Goal: Task Accomplishment & Management: Manage account settings

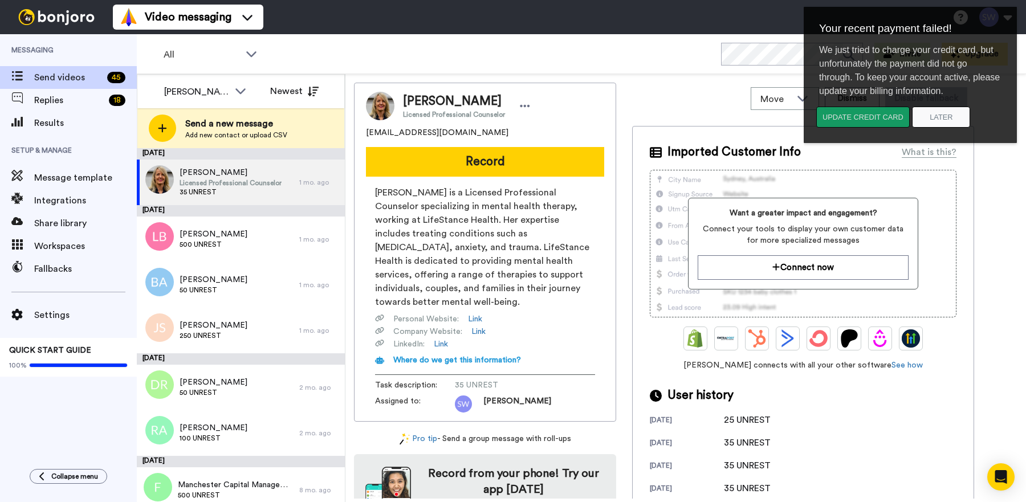
click at [850, 115] on button "Update credit card" at bounding box center [862, 117] width 93 height 21
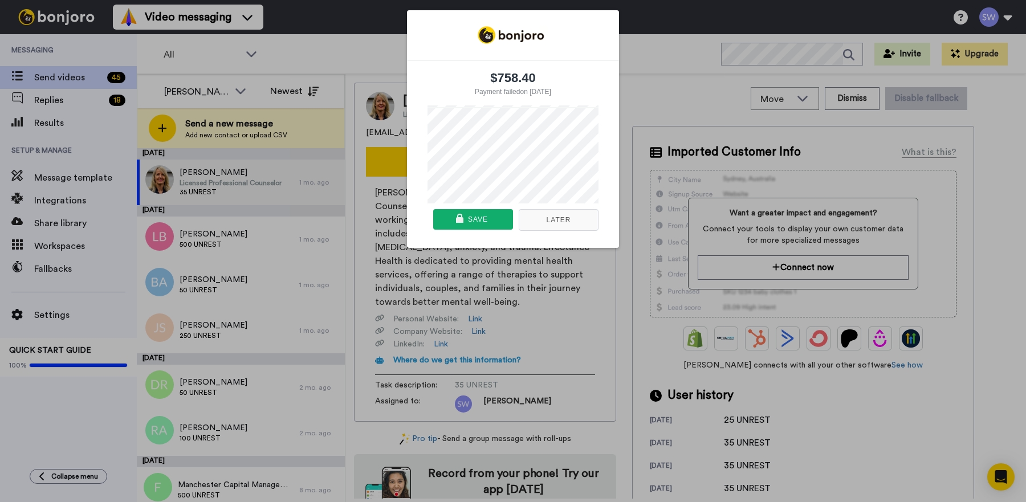
click at [648, 82] on div "$758.40 Payment failed on 09/21/2025 Or pay with card Later Save" at bounding box center [513, 128] width 1026 height 271
click at [1008, 16] on div "$758.40 Payment failed on 09/21/2025 Or pay with card Later Save" at bounding box center [513, 128] width 1026 height 271
click at [983, 16] on div "$758.40 Payment failed on 09/21/2025 Or pay with card Later Save" at bounding box center [513, 128] width 1026 height 271
click at [655, 61] on div "$758.40 Payment failed on 09/21/2025 Or pay with card Later Save" at bounding box center [513, 128] width 1026 height 271
click at [657, 35] on div "$758.40 Payment failed on 09/21/2025 Or pay with card Later Save" at bounding box center [513, 128] width 1026 height 271
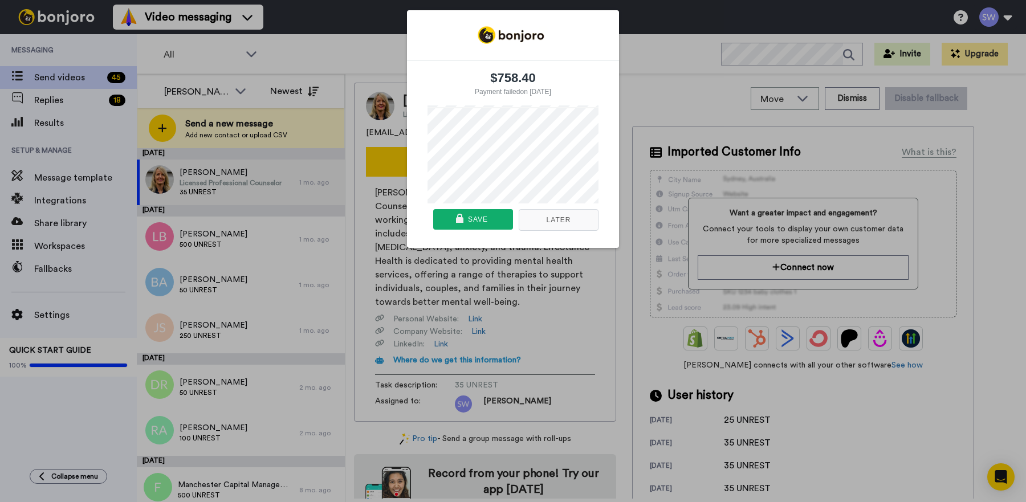
click at [552, 218] on button "Later" at bounding box center [559, 220] width 80 height 22
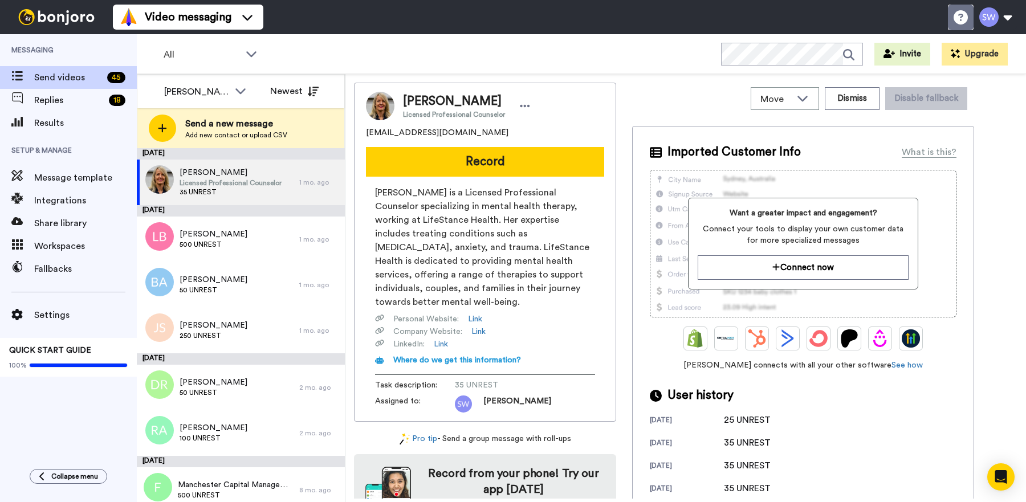
click at [955, 14] on icon at bounding box center [961, 17] width 14 height 14
click at [47, 313] on span "Settings" at bounding box center [85, 315] width 103 height 14
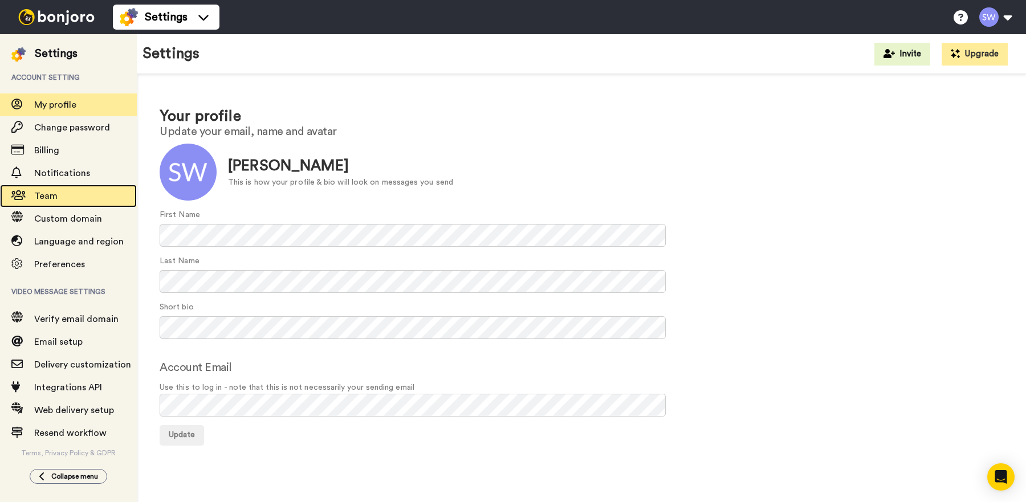
click at [52, 198] on span "Team" at bounding box center [45, 196] width 23 height 9
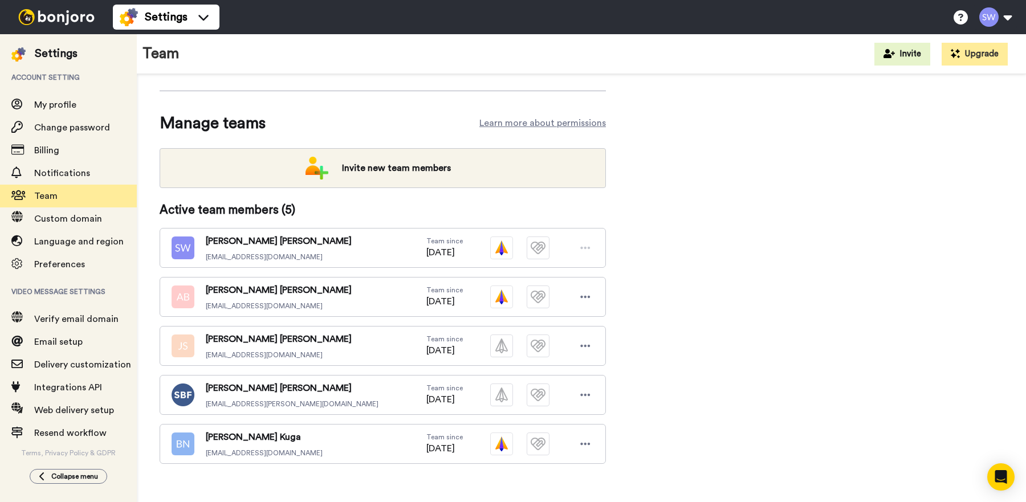
scroll to position [111, 0]
click at [583, 438] on icon at bounding box center [585, 443] width 10 height 11
click at [527, 463] on li "Delete user" at bounding box center [536, 468] width 115 height 18
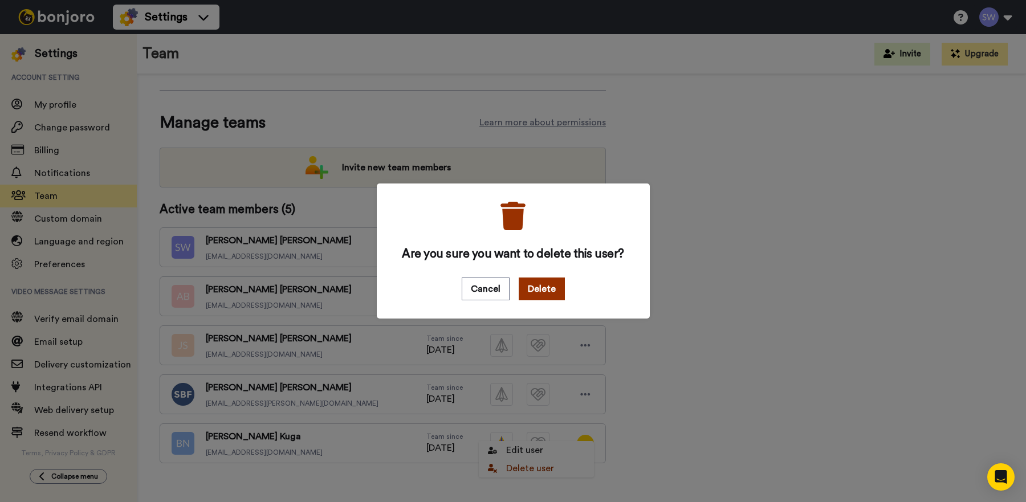
click at [528, 293] on button "Delete" at bounding box center [542, 289] width 46 height 23
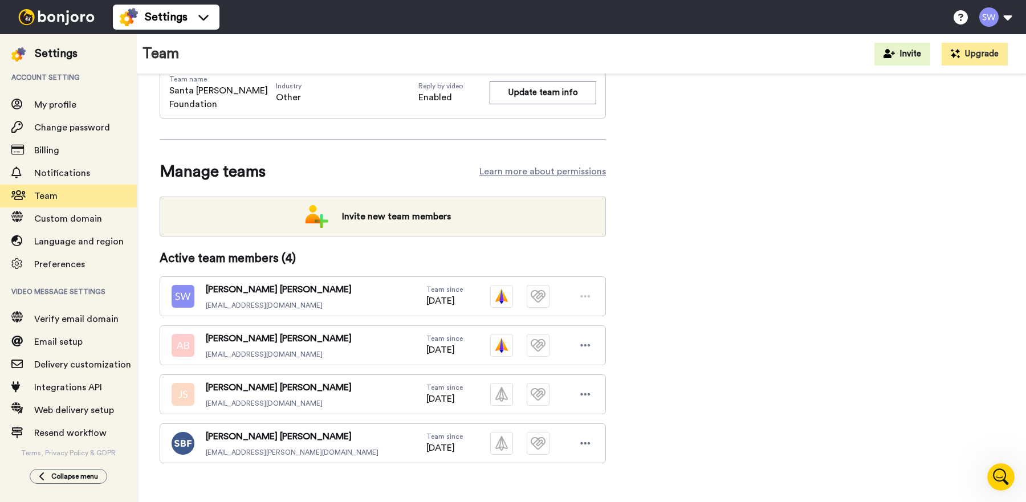
scroll to position [0, 0]
click at [1000, 15] on button at bounding box center [995, 17] width 43 height 25
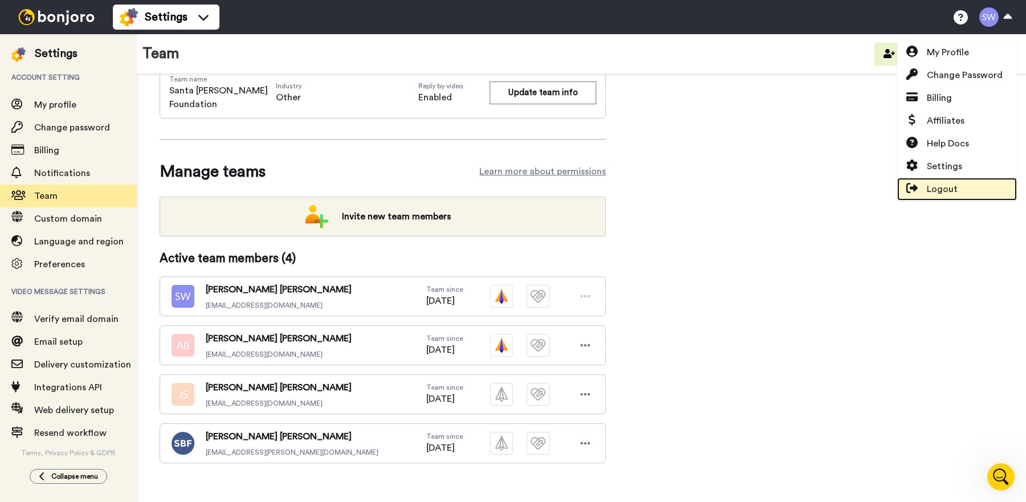
click at [954, 187] on span "Logout" at bounding box center [942, 189] width 31 height 14
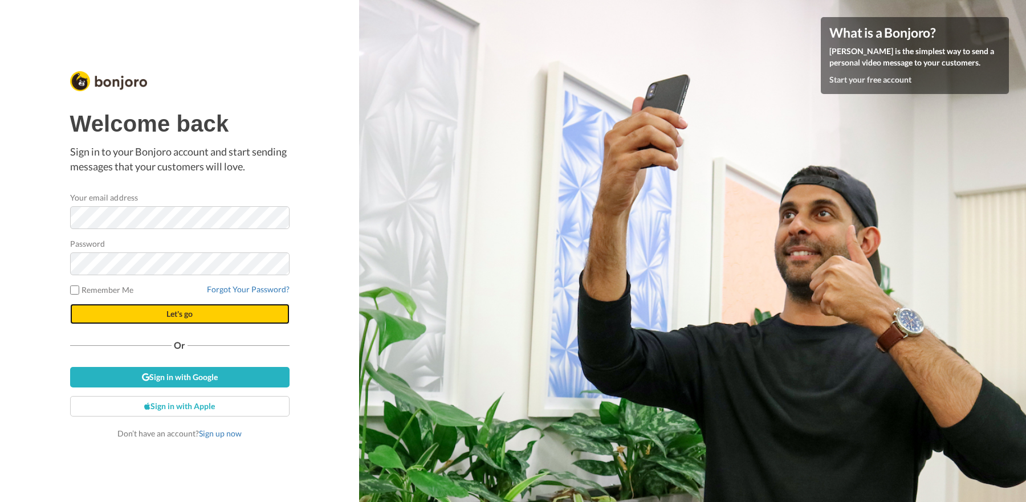
click at [185, 315] on span "Let's go" at bounding box center [179, 314] width 26 height 10
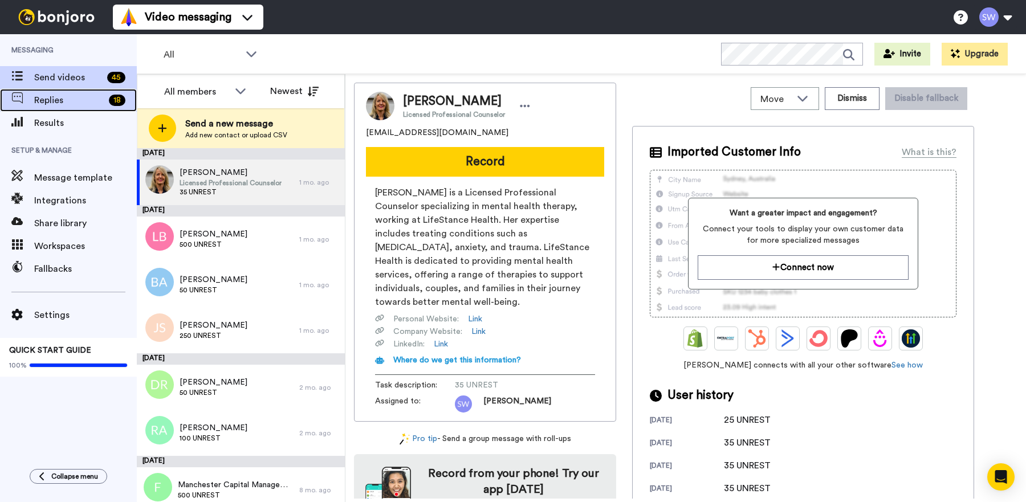
click at [34, 99] on span at bounding box center [17, 100] width 34 height 11
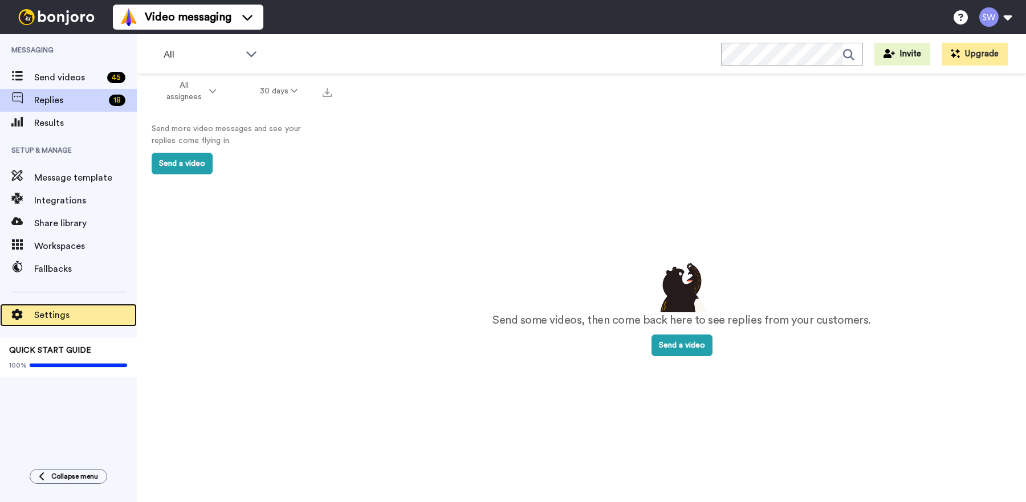
click at [64, 310] on span "Settings" at bounding box center [85, 315] width 103 height 14
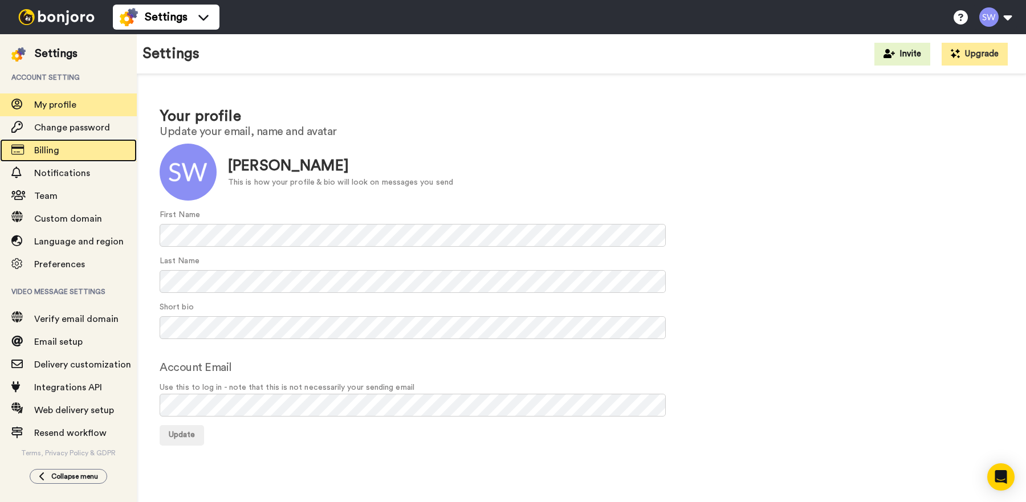
click at [52, 155] on span "Billing" at bounding box center [85, 151] width 103 height 14
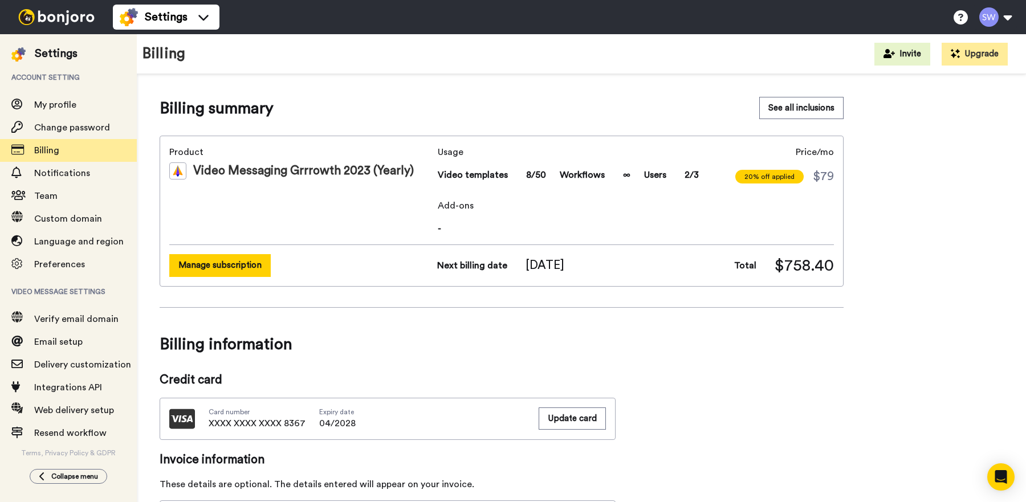
click at [225, 267] on button "Manage subscription" at bounding box center [219, 265] width 101 height 22
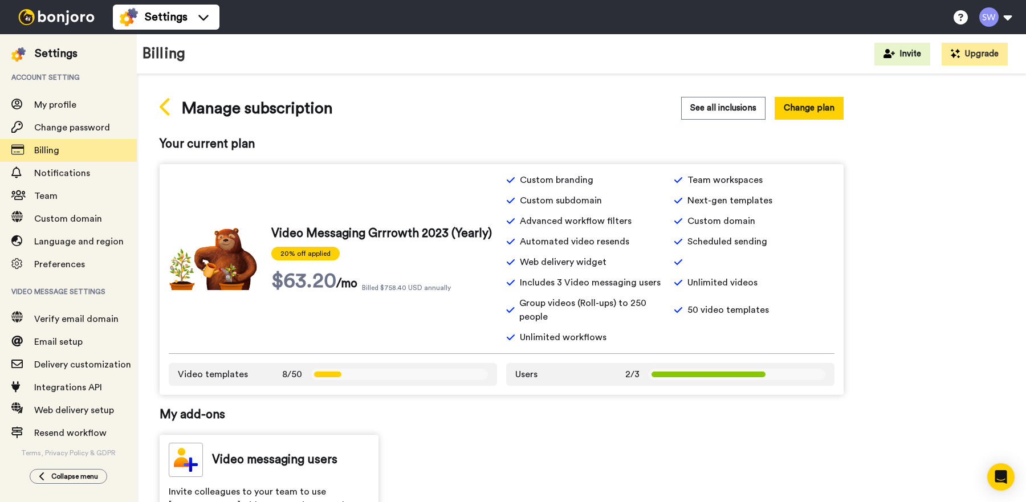
click at [166, 105] on icon at bounding box center [166, 107] width 13 height 20
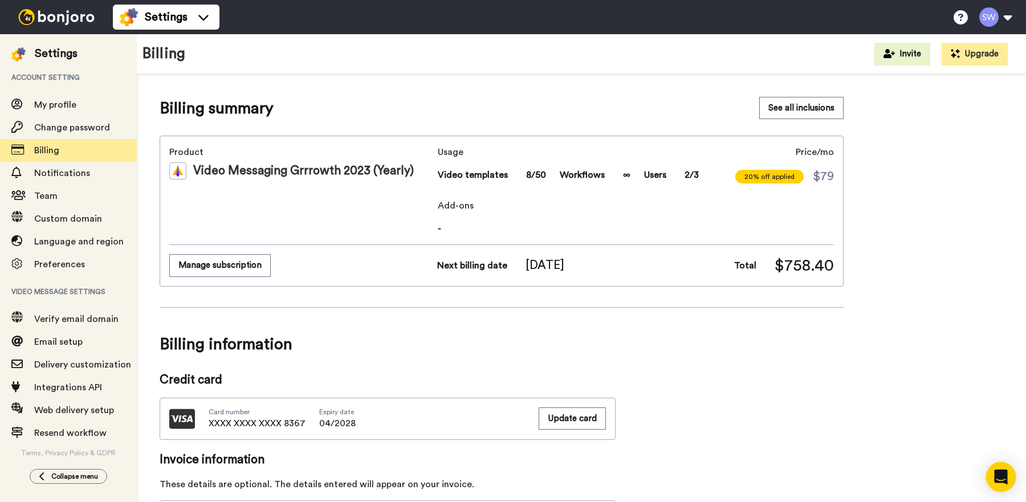
click at [1001, 478] on icon "Open Intercom Messenger" at bounding box center [1000, 477] width 13 height 15
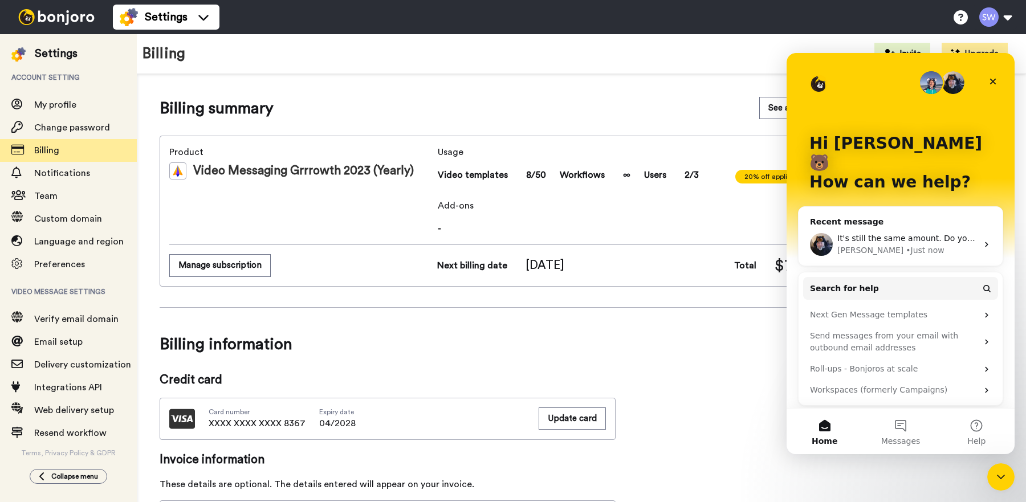
click at [830, 233] on img "Intercom messenger" at bounding box center [821, 244] width 23 height 23
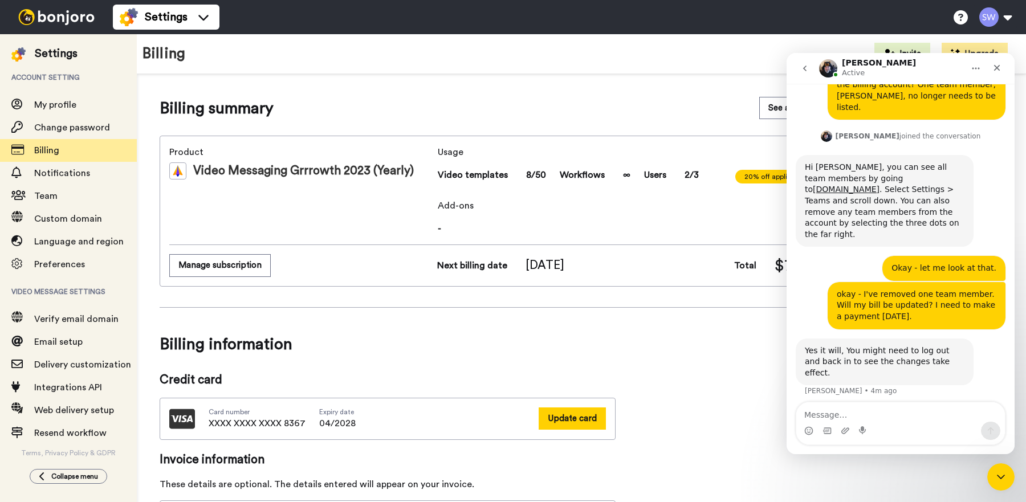
click at [568, 413] on button "Update card" at bounding box center [572, 419] width 67 height 22
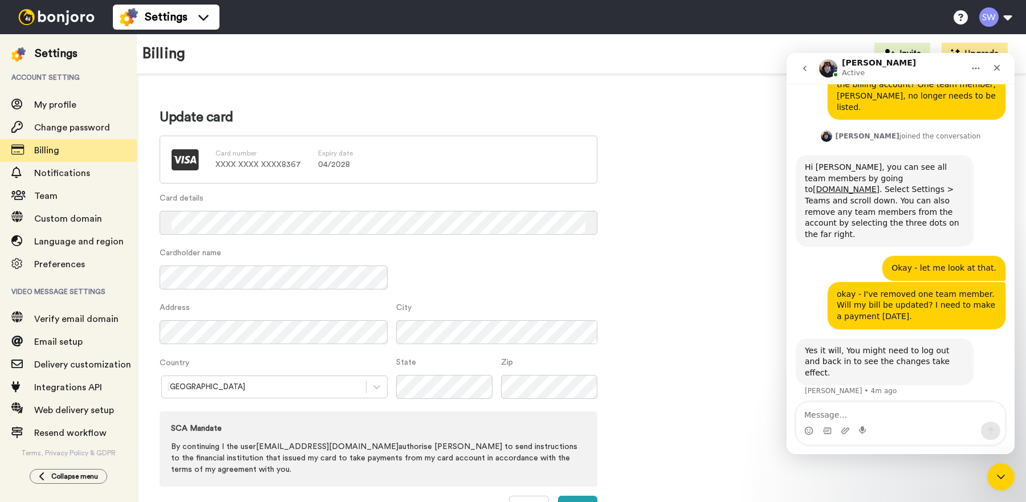
click at [300, 168] on div "Card number XXXX XXXX XXXX 8367 Expiry date 04 / 2028" at bounding box center [379, 160] width 438 height 48
click at [278, 160] on p "XXXX XXXX XXXX 8367" at bounding box center [257, 164] width 85 height 11
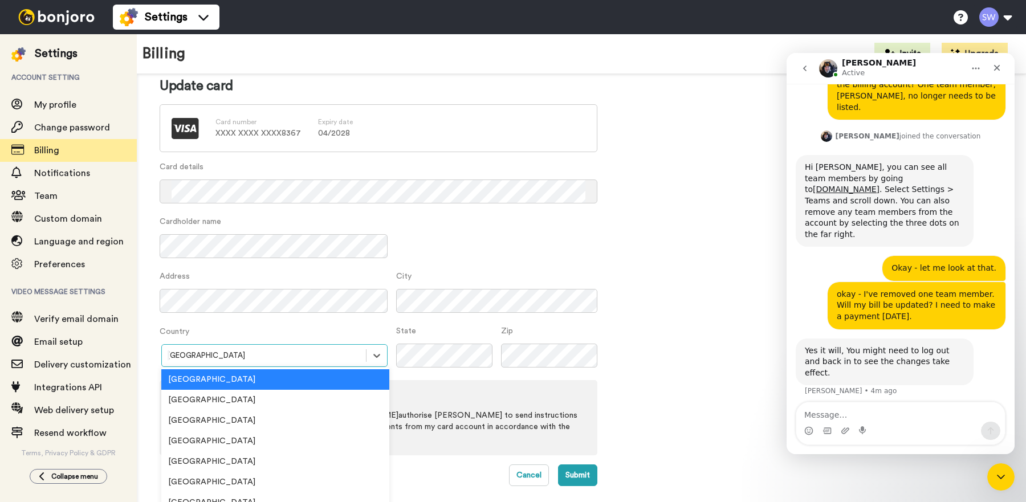
click at [241, 355] on div "option Australia focused, 1 of 250. 250 results available. Use Up and Down to c…" at bounding box center [274, 355] width 228 height 23
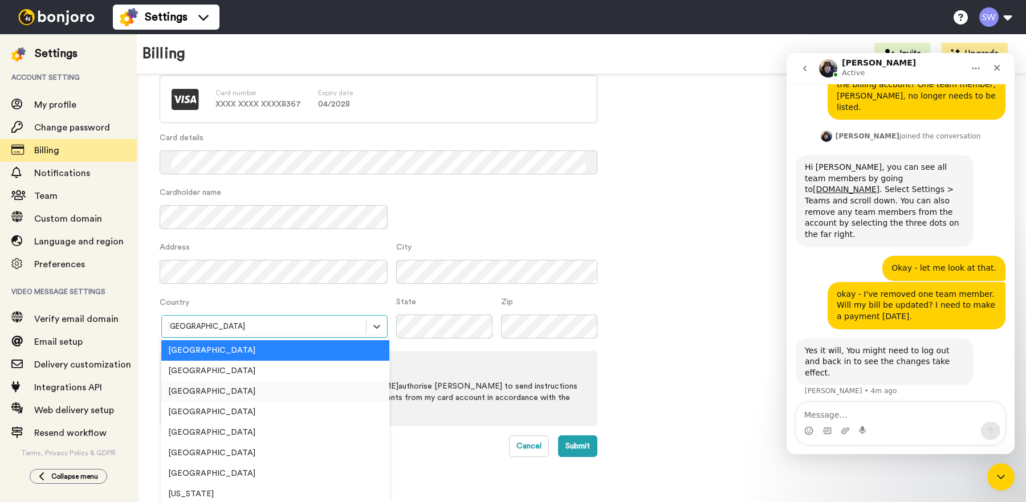
click at [243, 392] on div "United States" at bounding box center [275, 391] width 228 height 21
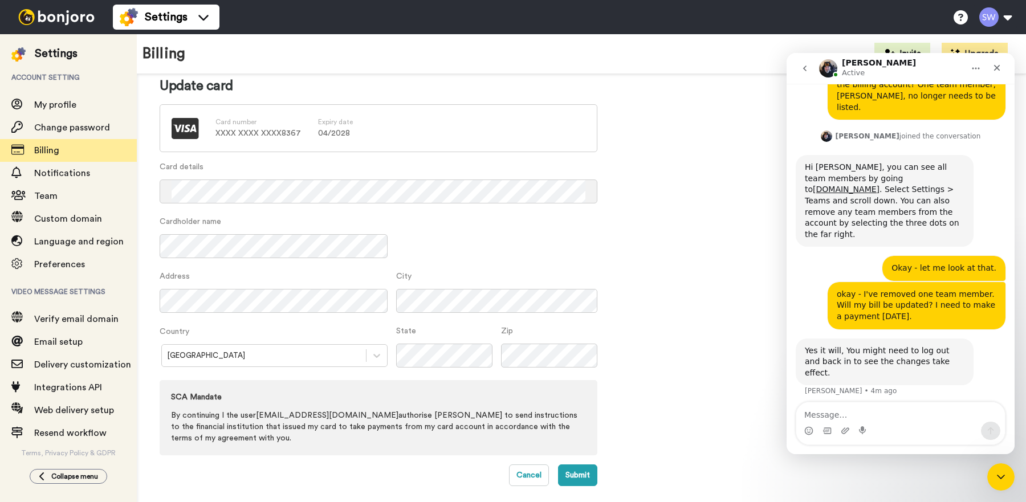
click at [457, 136] on div "Card number XXXX XXXX XXXX 8367 Expiry date 04 / 2028" at bounding box center [379, 128] width 438 height 48
click at [258, 137] on p "XXXX XXXX XXXX 8367" at bounding box center [257, 133] width 85 height 11
click at [865, 410] on textarea "Message…" at bounding box center [900, 411] width 209 height 19
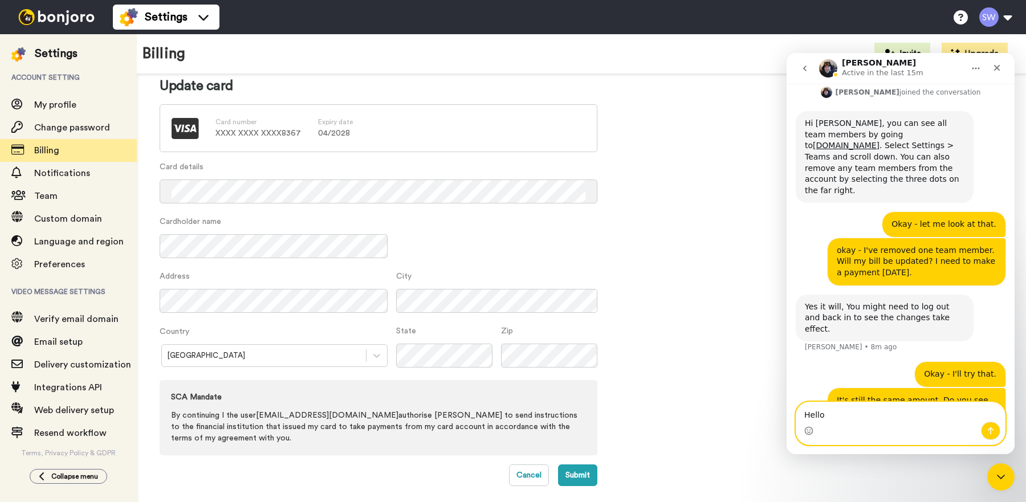
type textarea "Hello?"
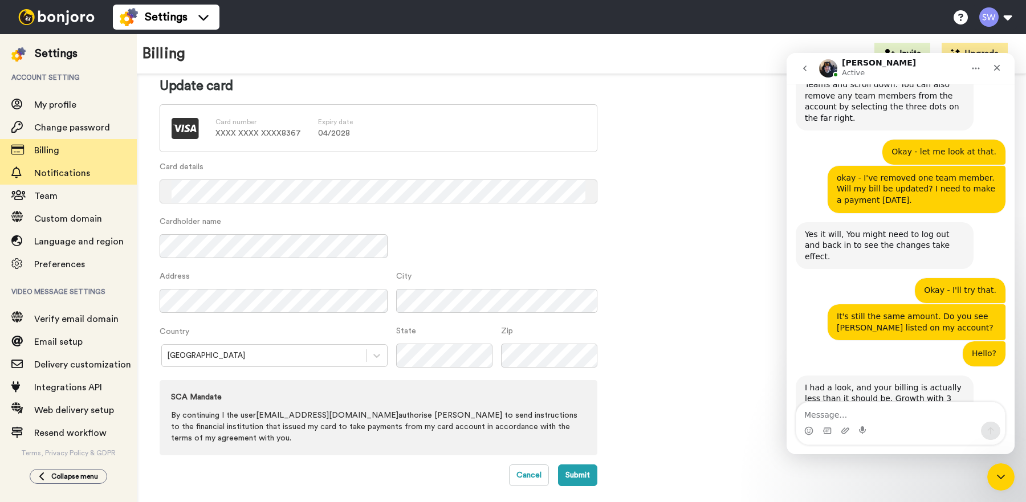
scroll to position [382, 0]
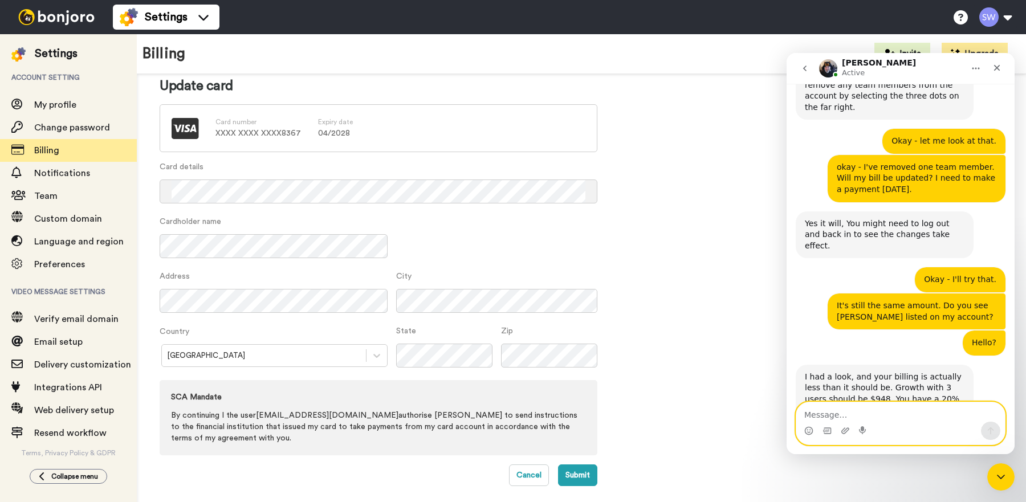
click at [929, 414] on textarea "Message…" at bounding box center [900, 411] width 209 height 19
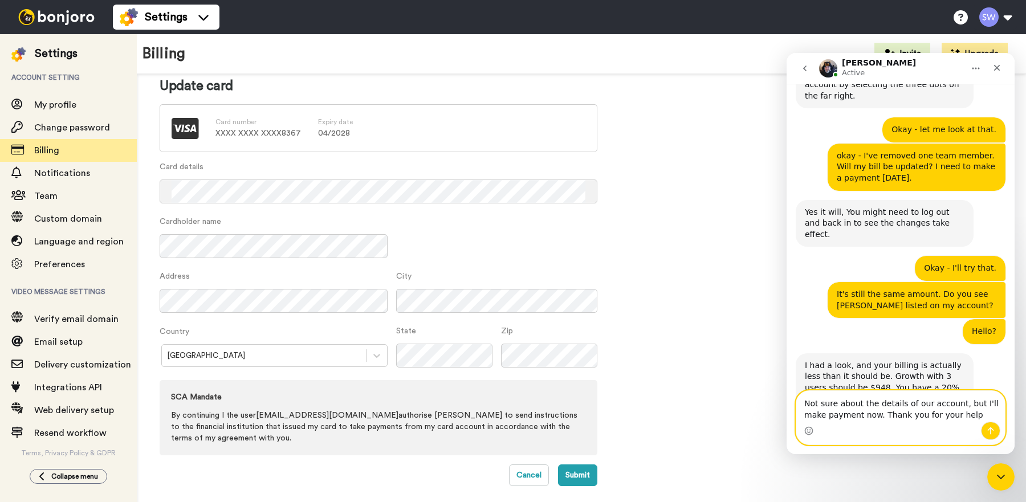
type textarea "Not sure about the details of our account, but I'll make payment now. Thank you…"
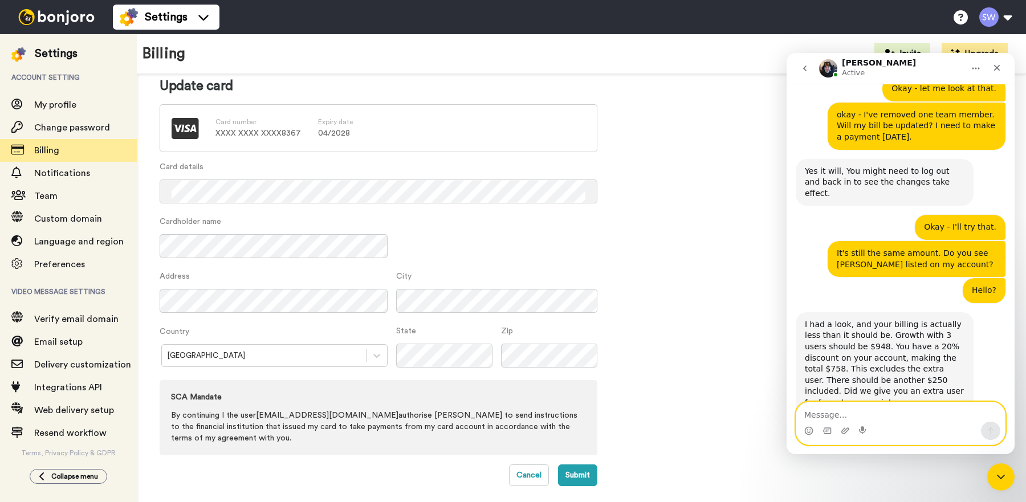
scroll to position [439, 0]
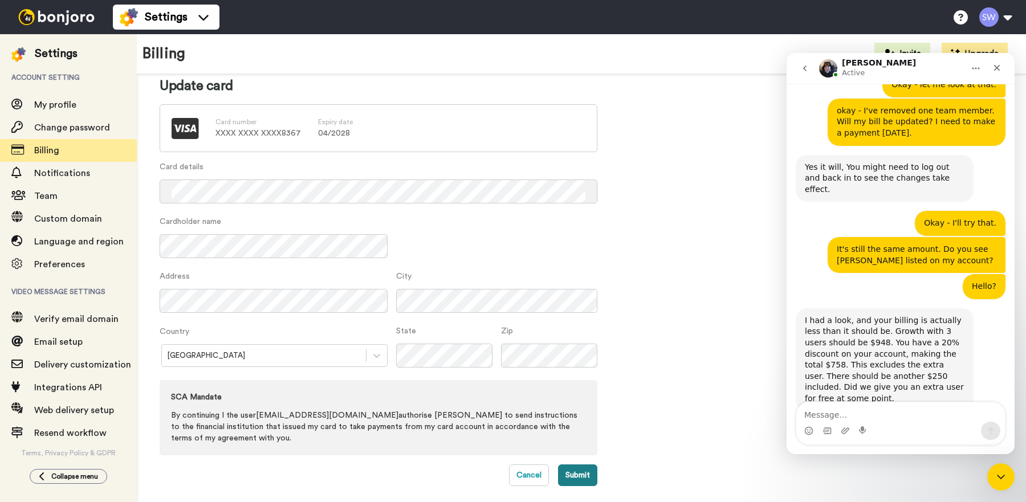
click at [574, 477] on button "Submit" at bounding box center [577, 476] width 39 height 22
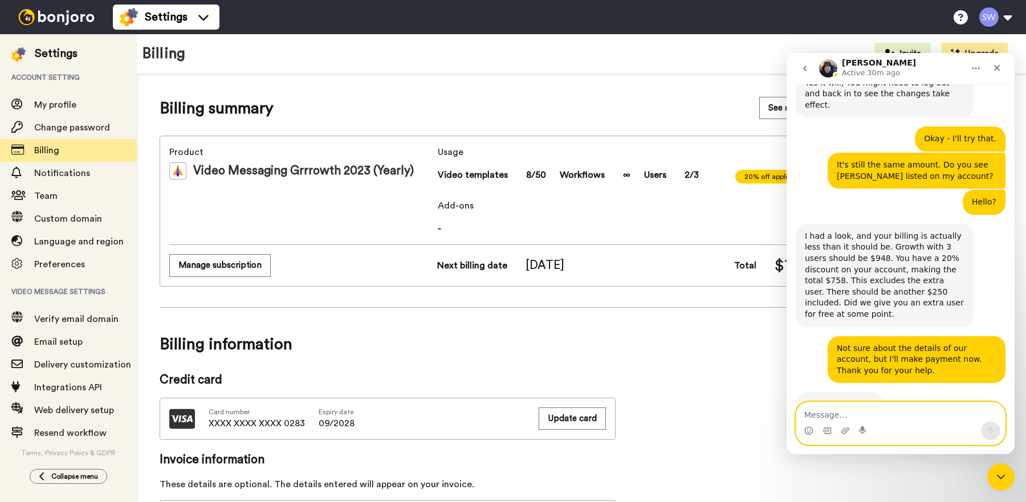
scroll to position [523, 0]
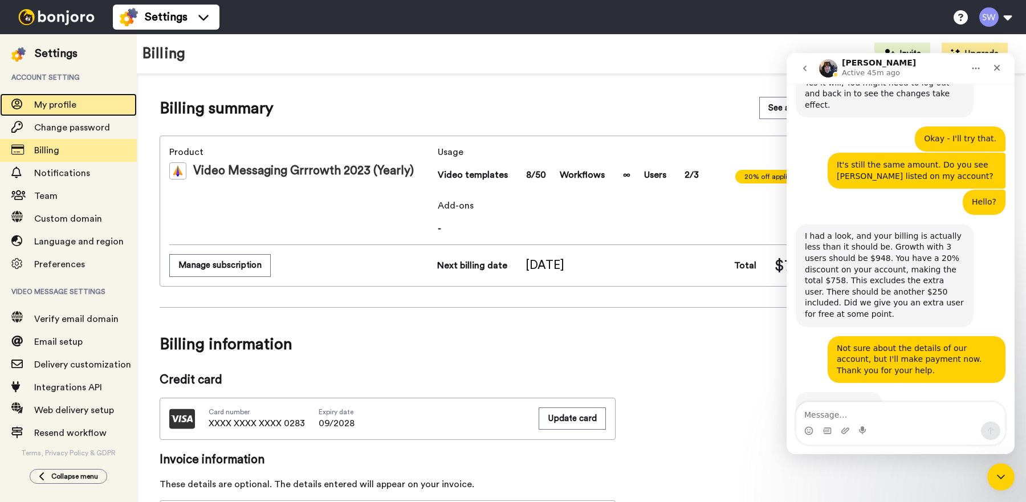
click at [68, 105] on span "My profile" at bounding box center [55, 104] width 42 height 9
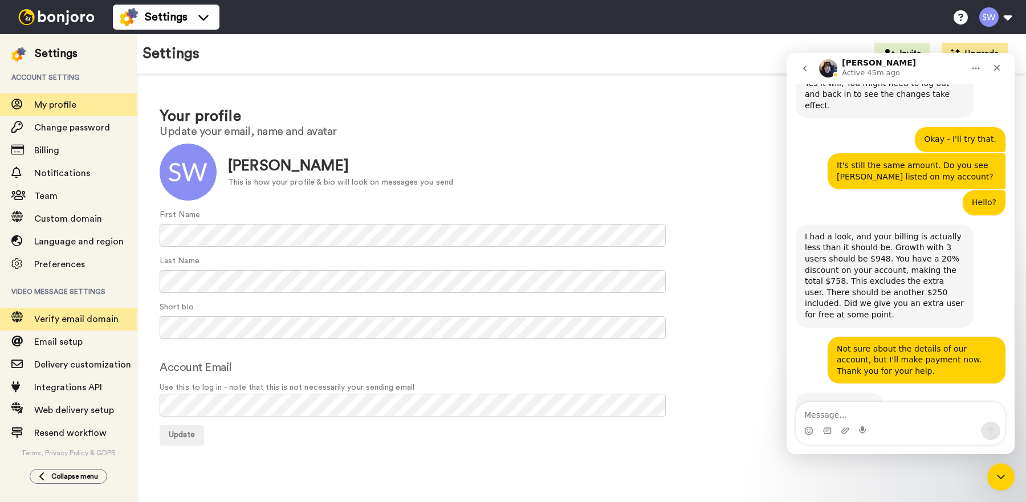
scroll to position [523, 0]
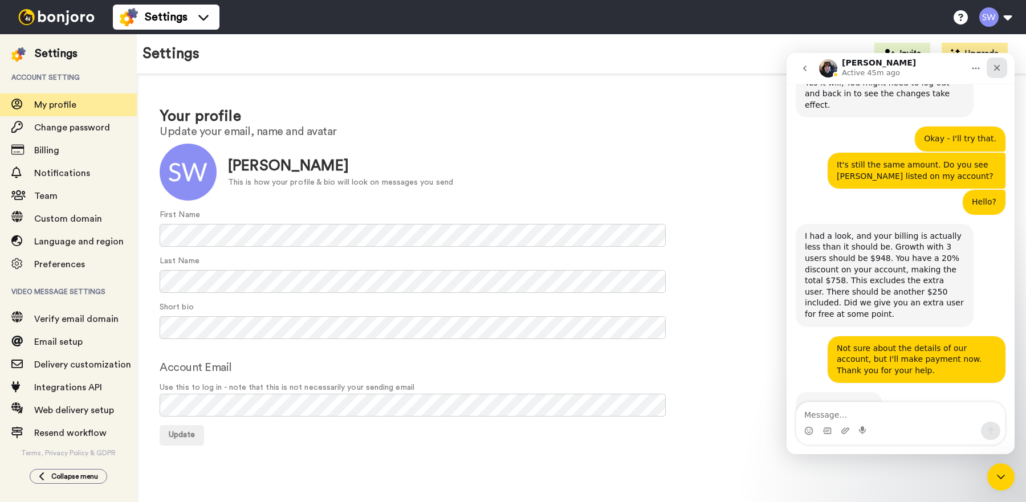
click at [997, 65] on icon "Close" at bounding box center [996, 67] width 9 height 9
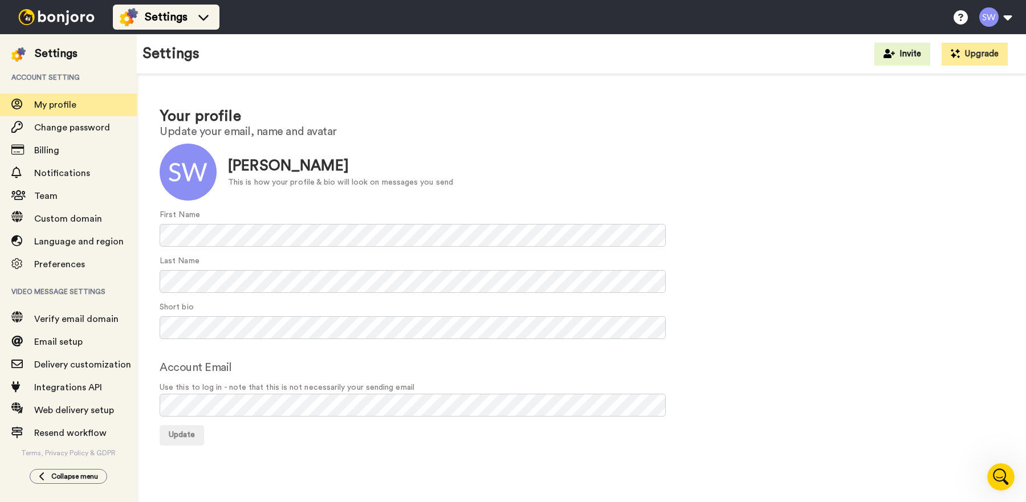
click at [210, 18] on icon at bounding box center [203, 16] width 18 height 11
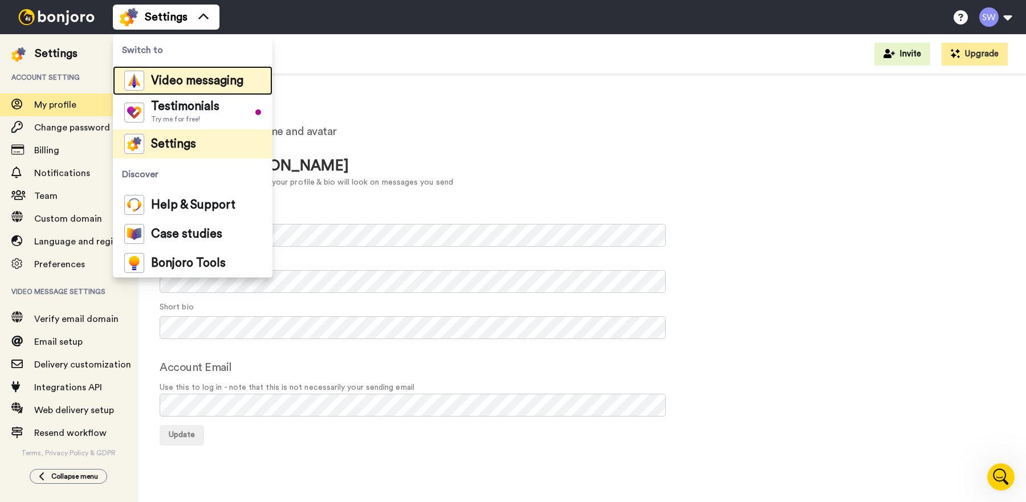
click at [220, 80] on span "Video messaging" at bounding box center [197, 80] width 92 height 11
